Goal: Find specific fact: Find specific fact

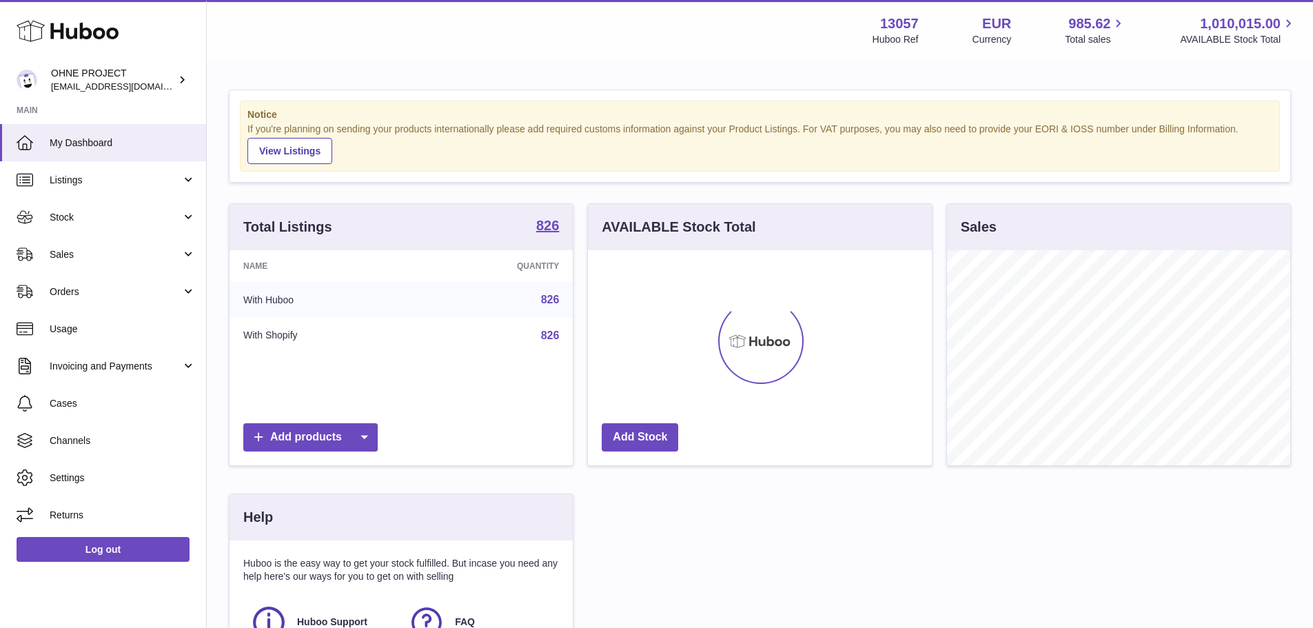
scroll to position [215, 347]
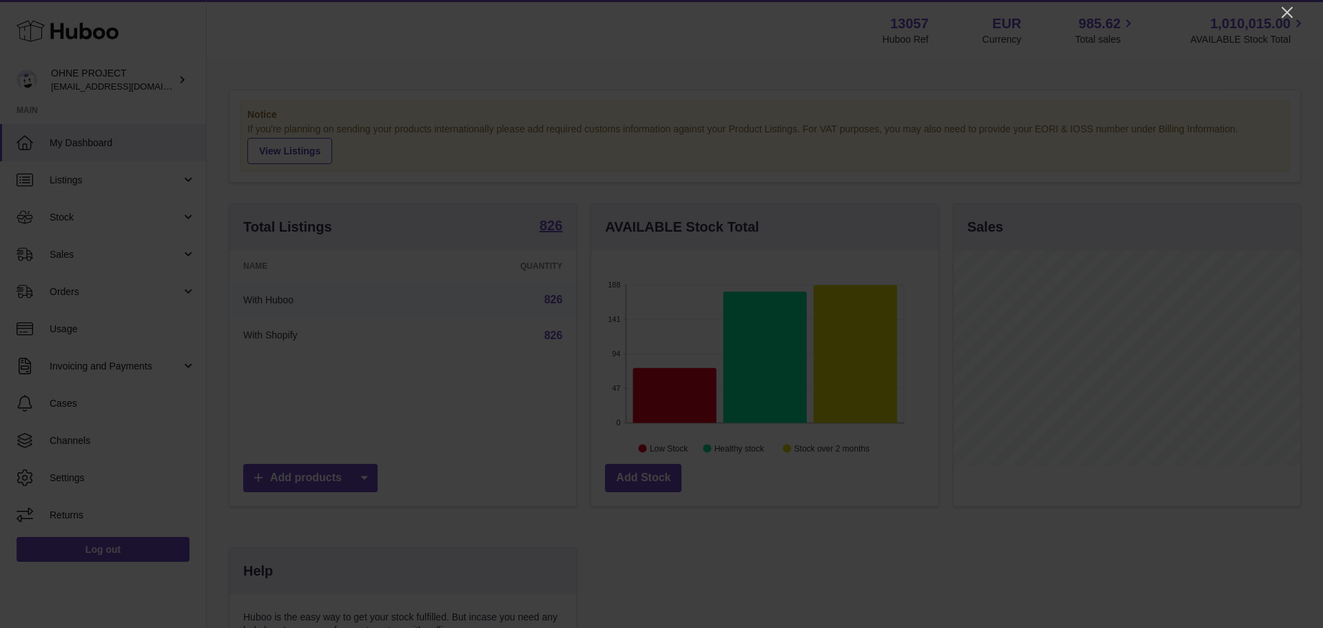
click at [1289, 12] on icon "Close" at bounding box center [1287, 12] width 17 height 17
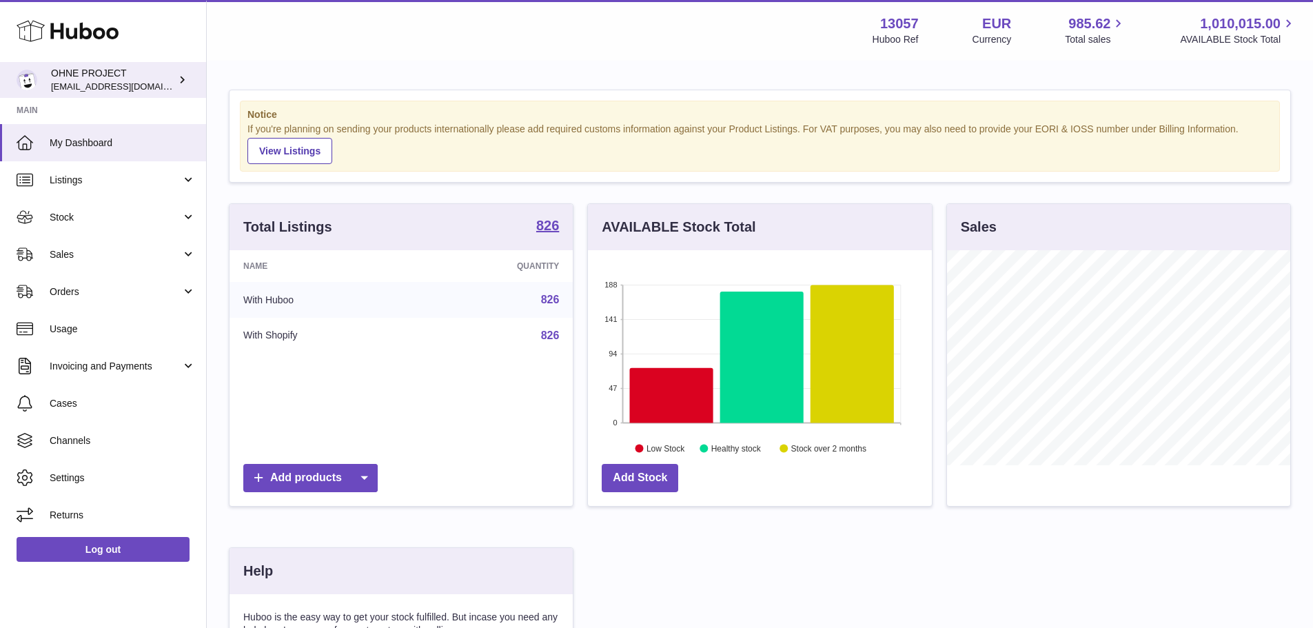
click at [558, 218] on strong "826" at bounding box center [547, 225] width 23 height 14
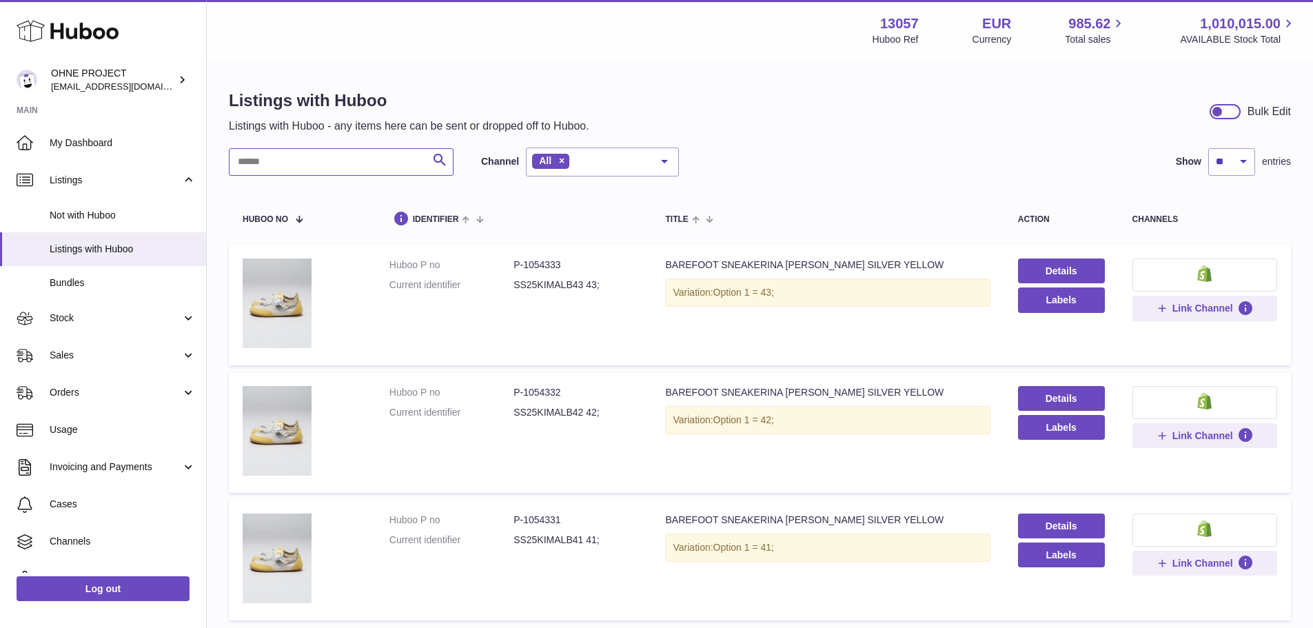
click at [305, 152] on input "text" at bounding box center [341, 162] width 225 height 28
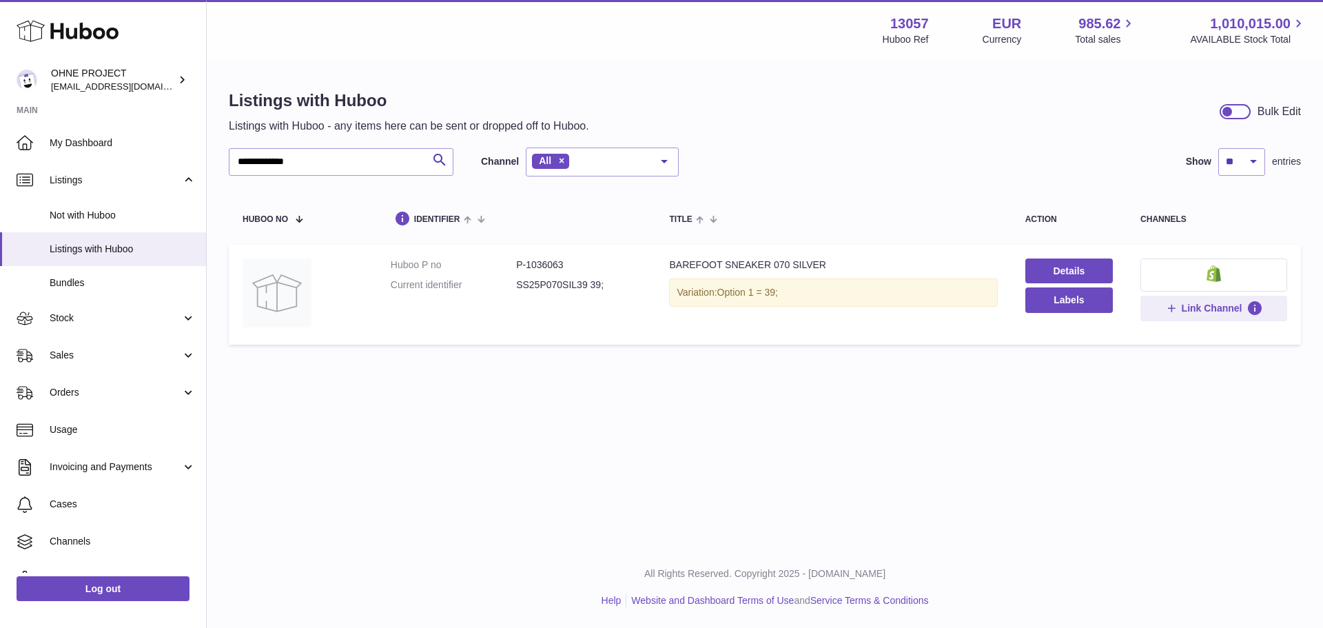
click at [558, 260] on dd "P-1036063" at bounding box center [578, 264] width 125 height 13
copy dd "1036063"
click at [289, 157] on input "**********" at bounding box center [341, 162] width 225 height 28
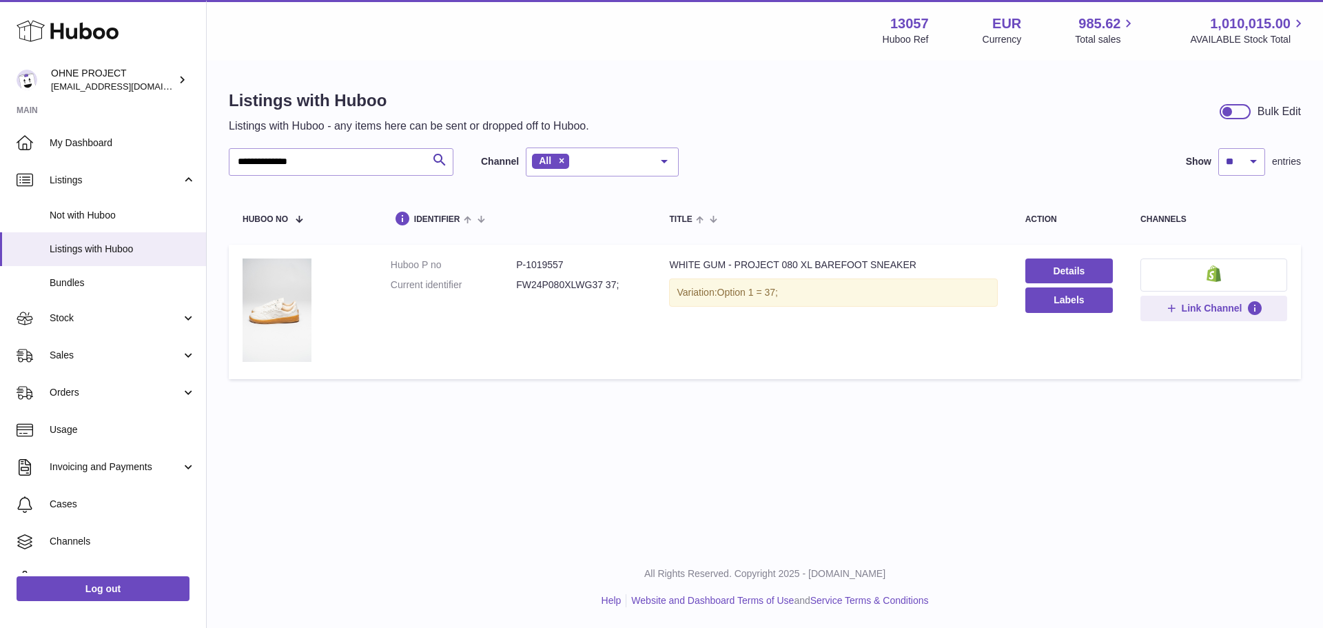
click at [546, 253] on td "Huboo P no P-1019557 Current identifier FW24P080XLWG37 37;" at bounding box center [516, 312] width 279 height 134
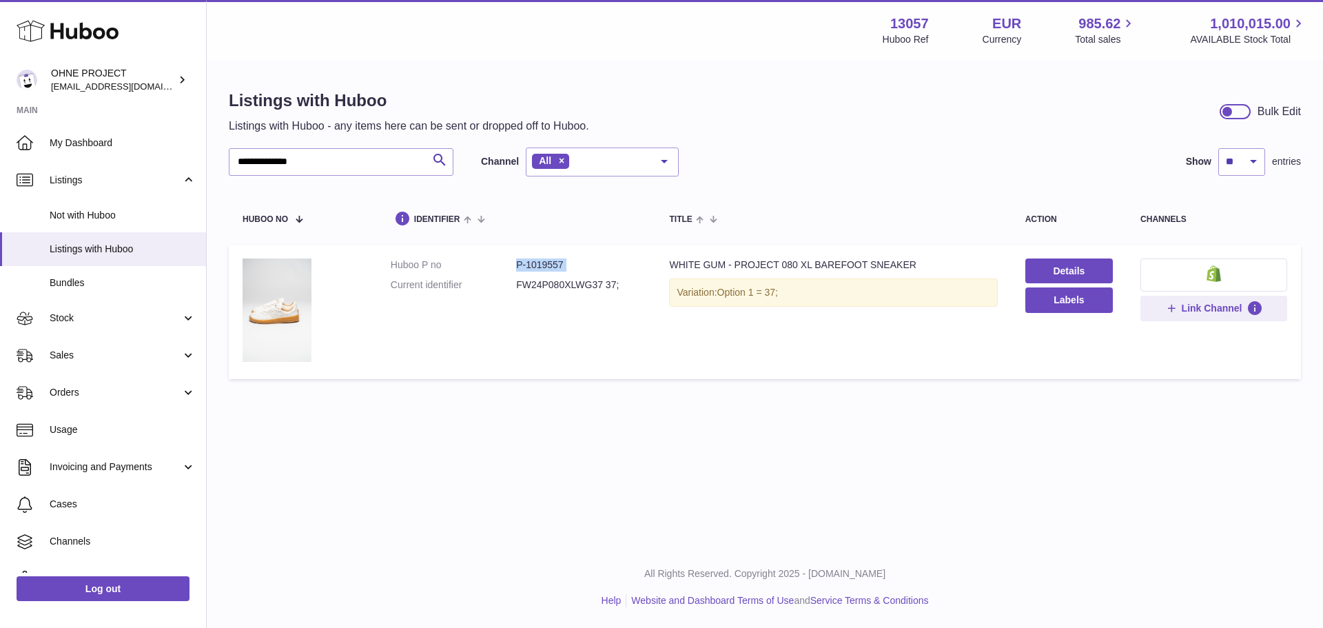
click at [546, 258] on dd "P-1019557" at bounding box center [578, 264] width 125 height 13
click at [360, 163] on input "**********" at bounding box center [341, 162] width 225 height 28
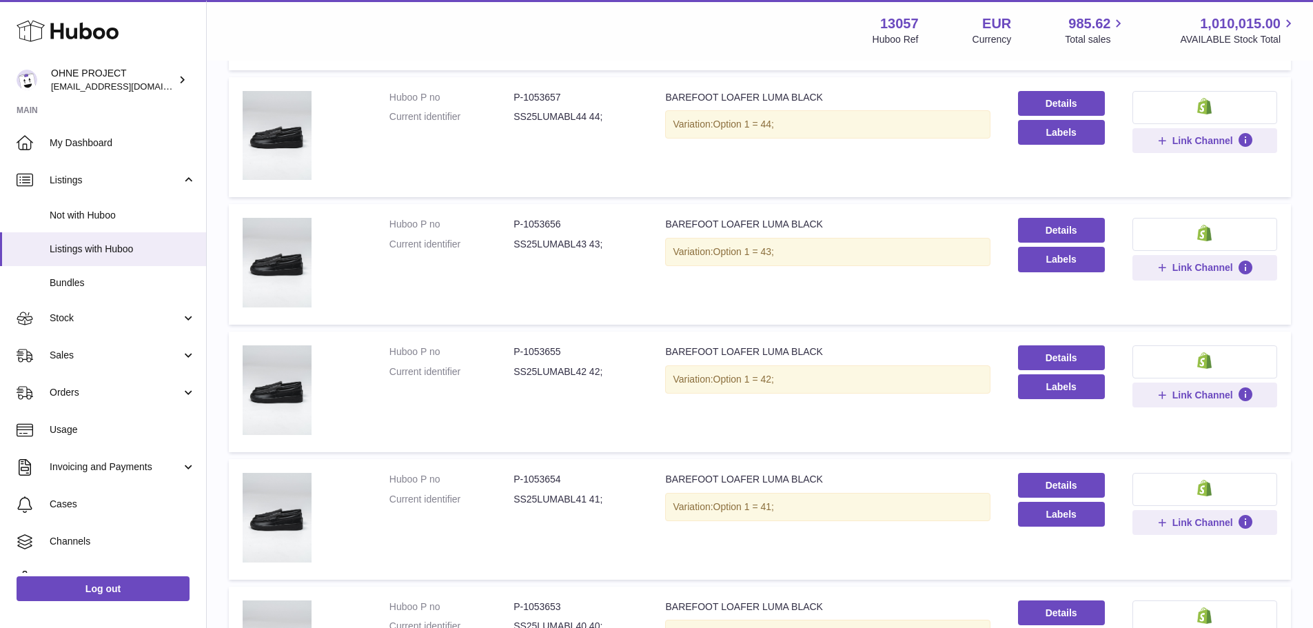
scroll to position [551, 0]
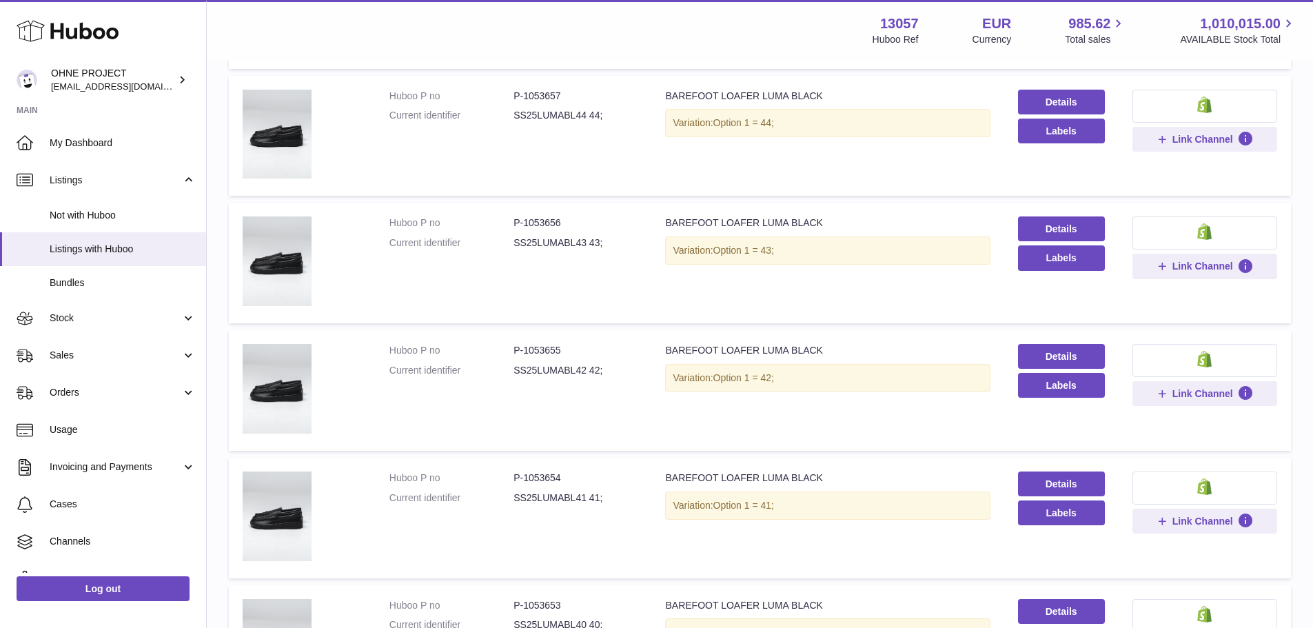
type input "**********"
click at [532, 344] on dd "P-1053655" at bounding box center [575, 350] width 124 height 13
copy dd "1053655"
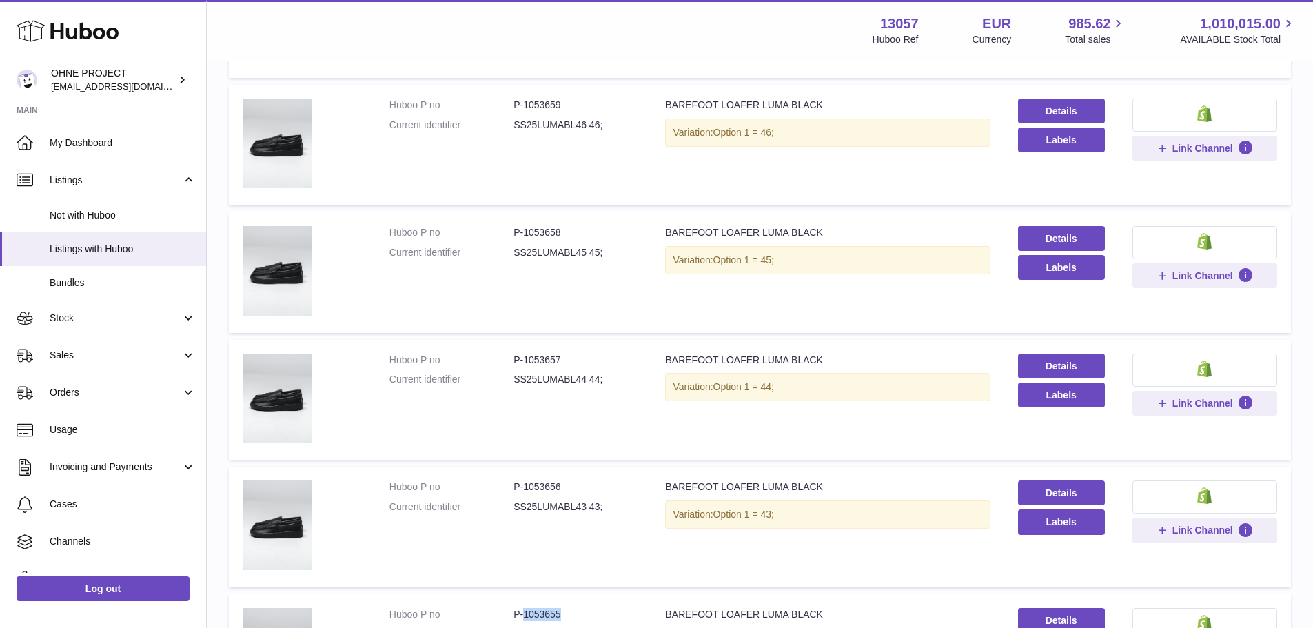
scroll to position [276, 0]
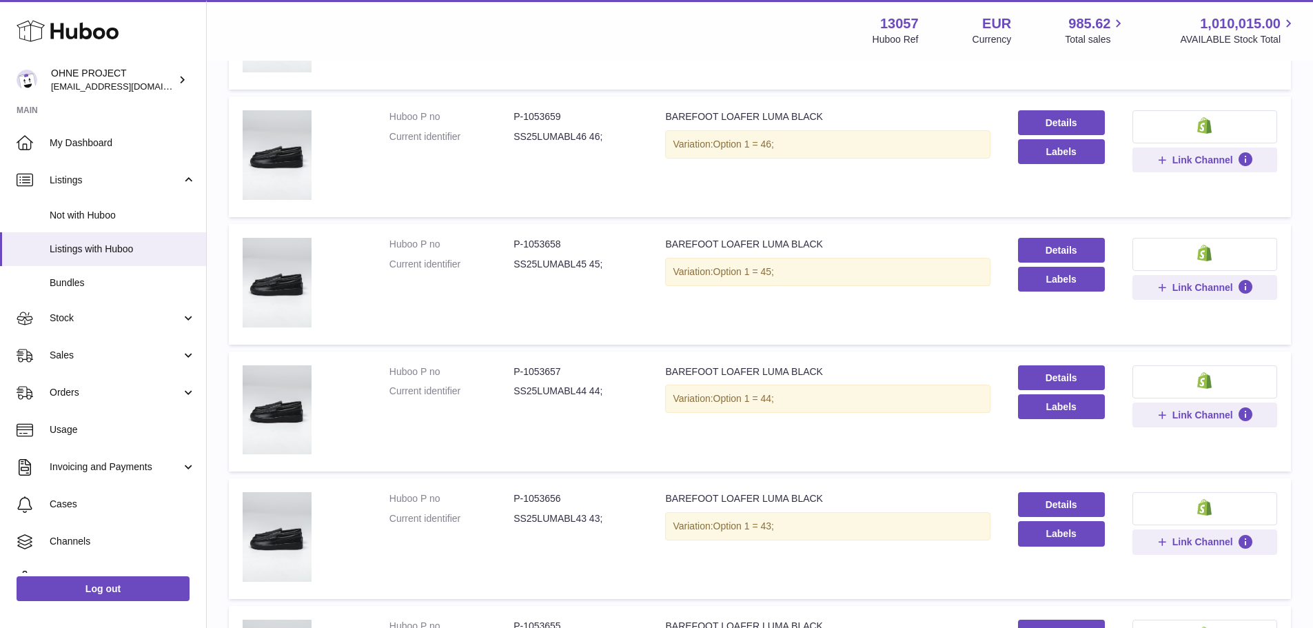
click at [551, 365] on dd "P-1053657" at bounding box center [575, 371] width 124 height 13
copy dd "1053657"
click at [534, 238] on dd "P-1053658" at bounding box center [575, 244] width 124 height 13
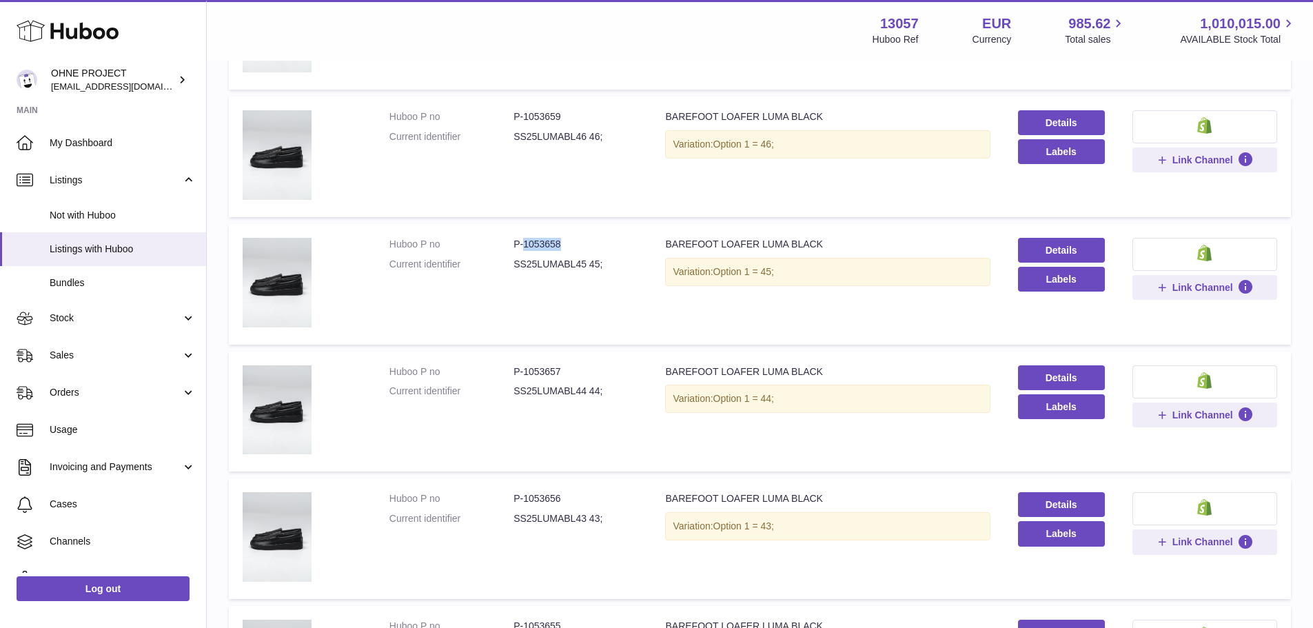
copy dd "1053658"
click at [554, 119] on dd "P-1053659" at bounding box center [575, 116] width 124 height 13
copy dd "1053659"
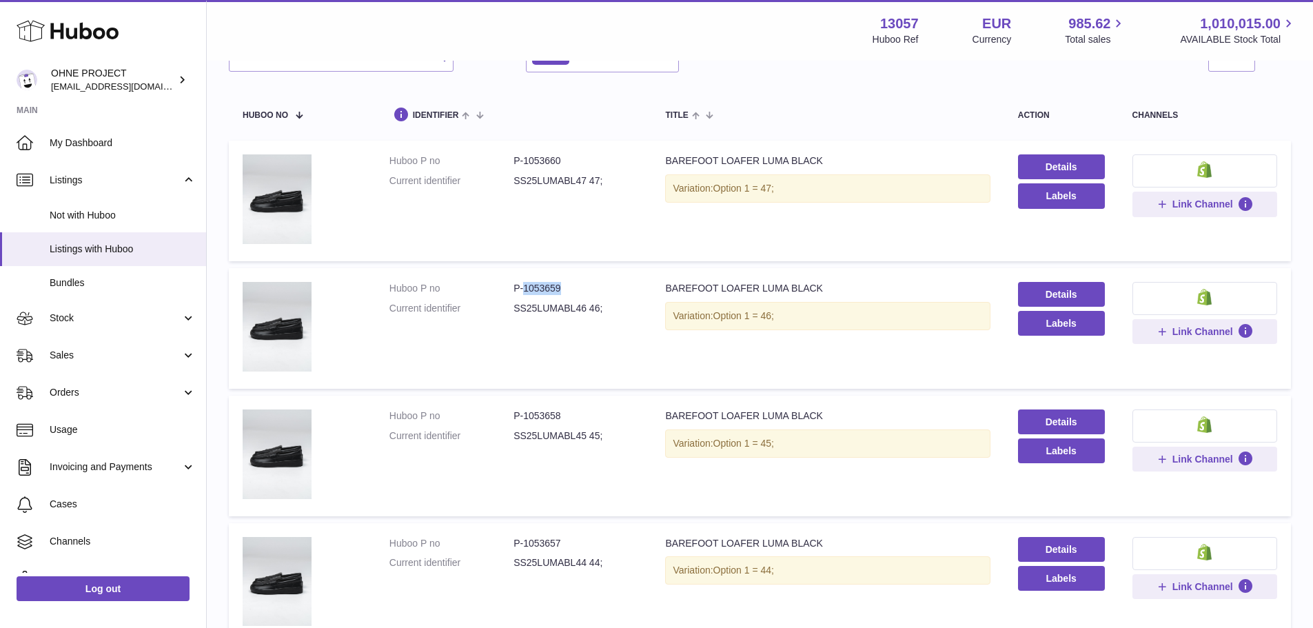
scroll to position [69, 0]
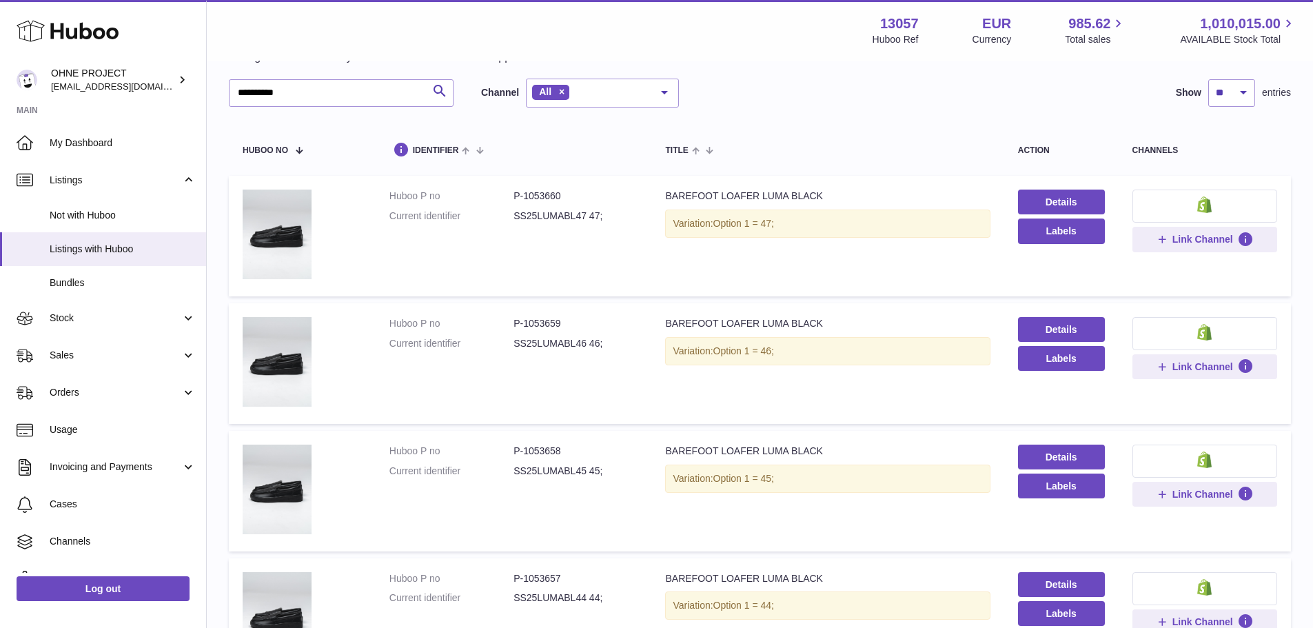
click at [529, 190] on dd "P-1053660" at bounding box center [575, 196] width 124 height 13
copy dd "1053660"
